Goal: Navigation & Orientation: Find specific page/section

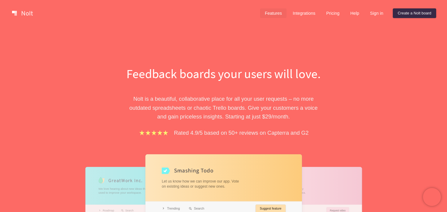
click at [270, 12] on link "Features" at bounding box center [273, 13] width 27 height 10
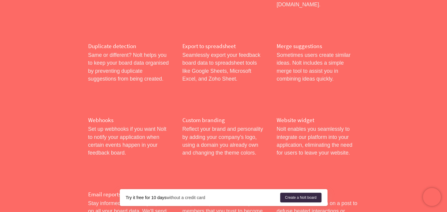
scroll to position [491, 0]
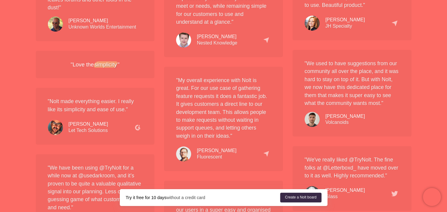
scroll to position [852, 0]
